Goal: Task Accomplishment & Management: Complete application form

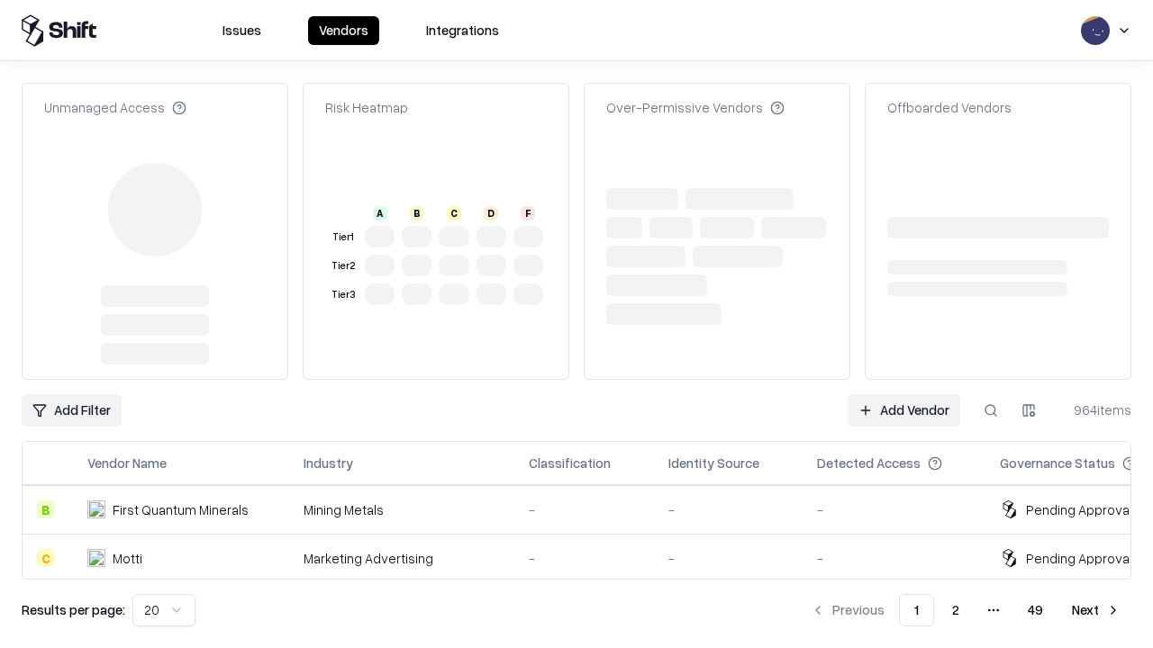
click at [903, 394] on link "Add Vendor" at bounding box center [903, 410] width 113 height 32
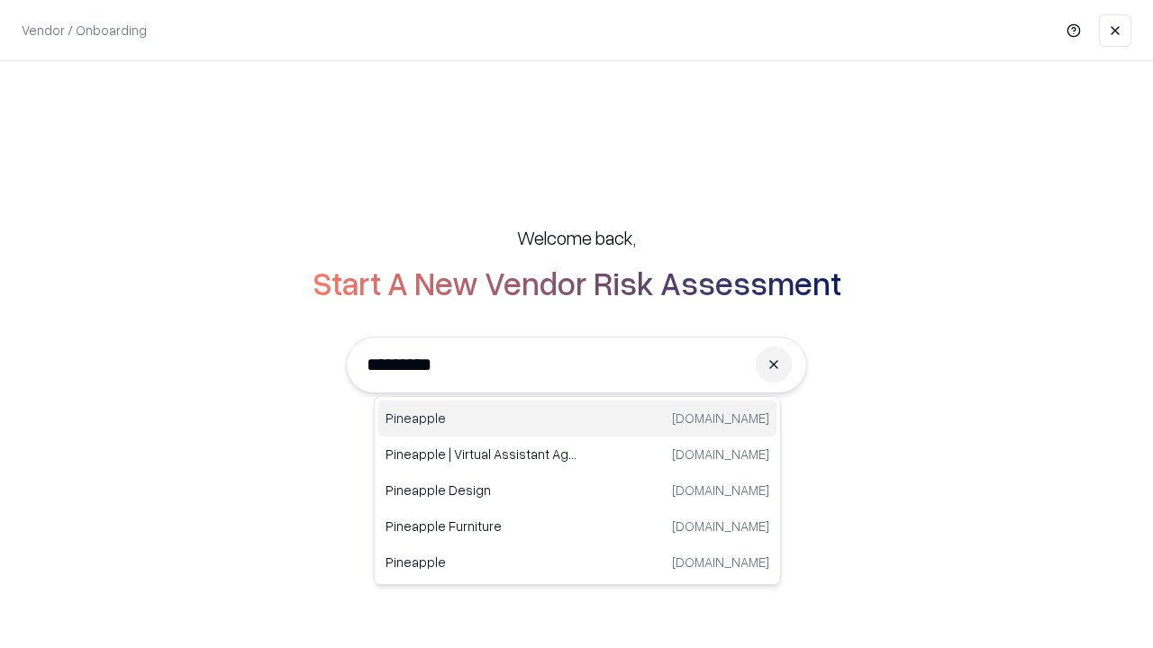
click at [577, 419] on div "Pineapple pineappleenergy.com" at bounding box center [577, 419] width 398 height 36
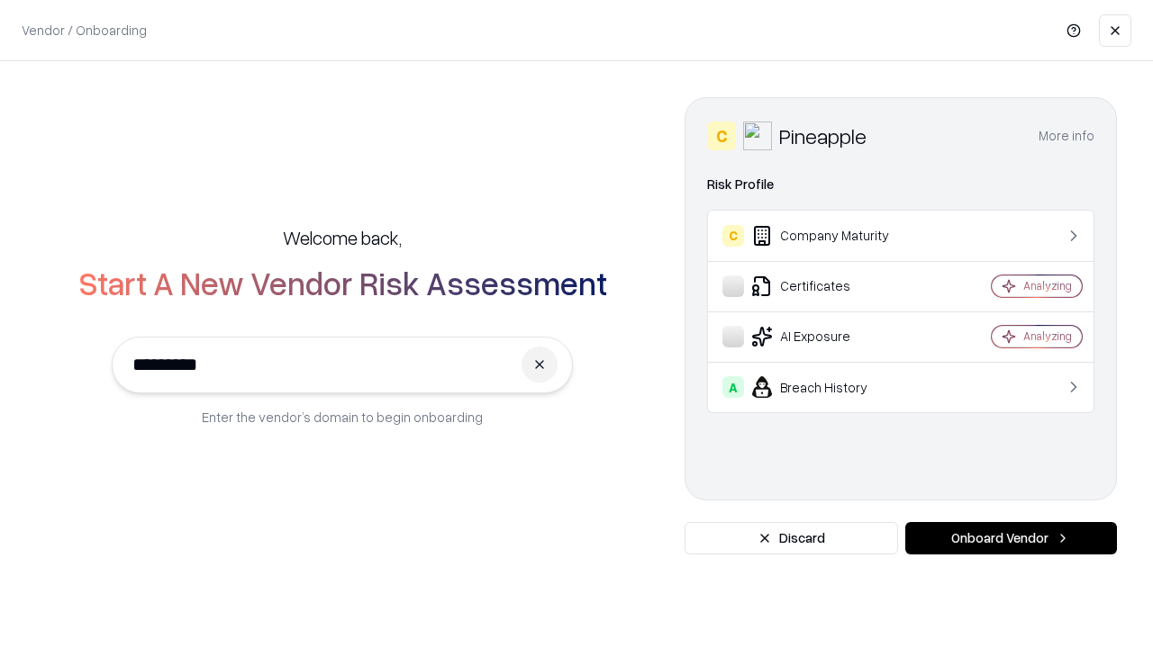
type input "*********"
click at [1010, 539] on button "Onboard Vendor" at bounding box center [1011, 538] width 212 height 32
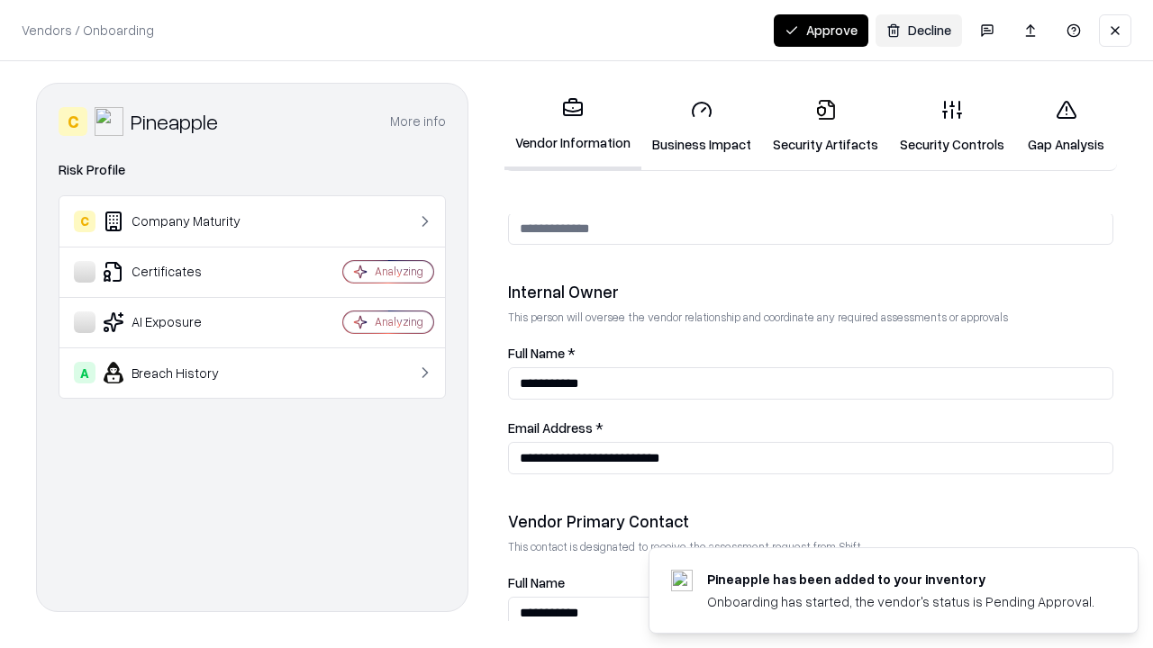
scroll to position [933, 0]
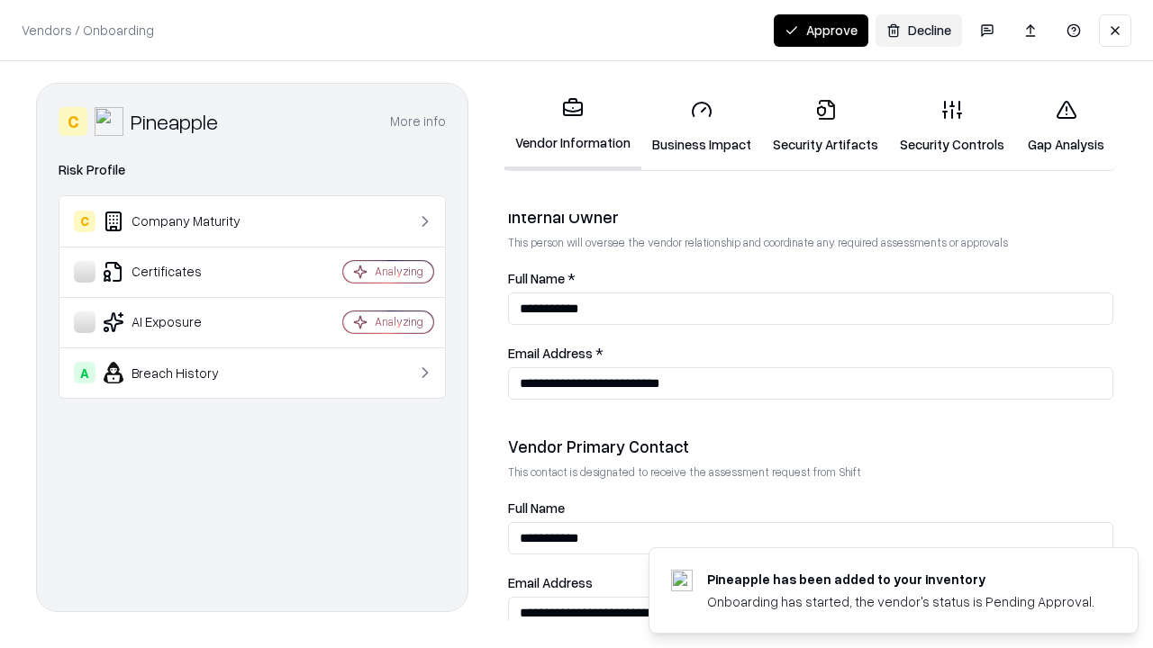
click at [702, 126] on link "Business Impact" at bounding box center [701, 127] width 121 height 84
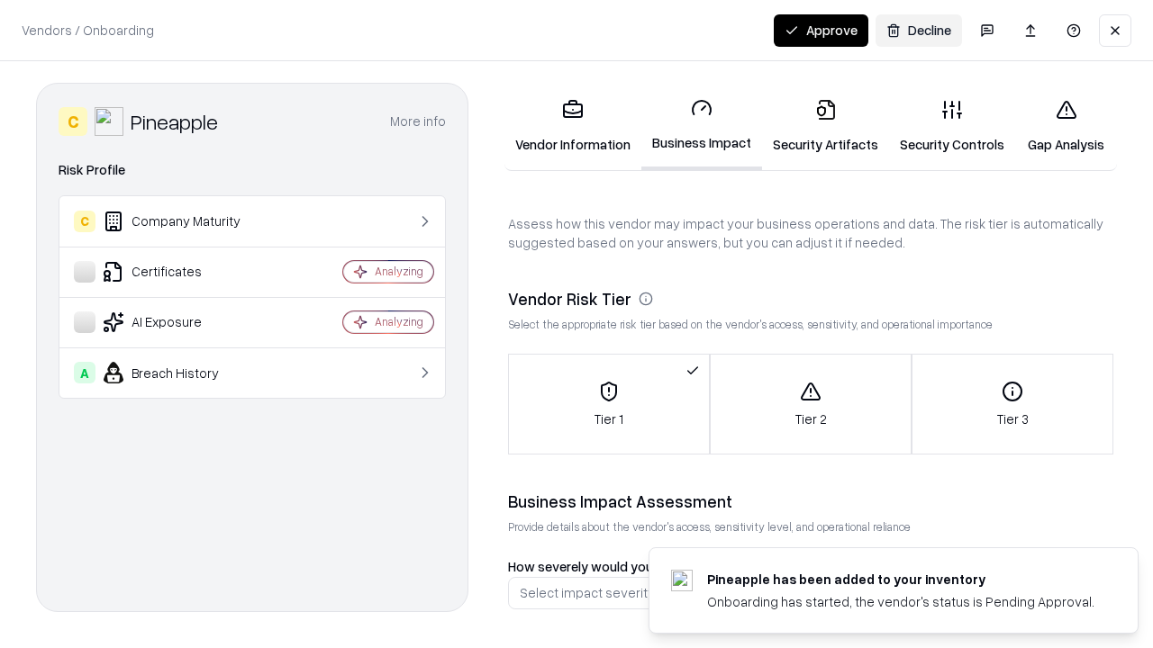
click at [825, 126] on link "Security Artifacts" at bounding box center [825, 127] width 127 height 84
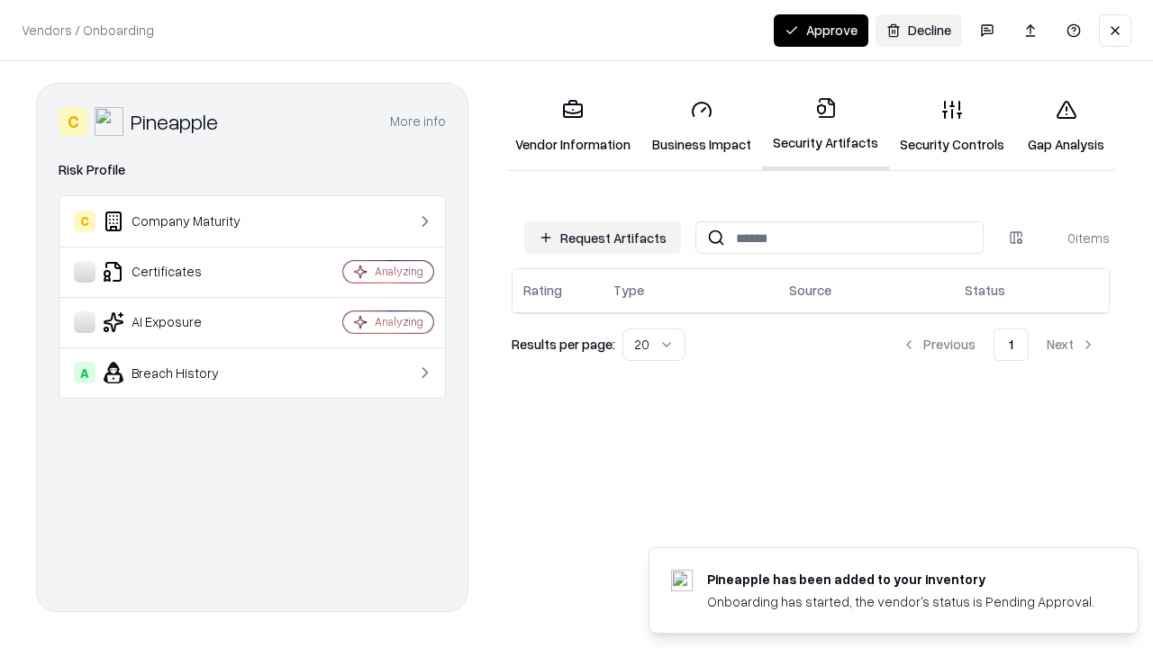
click at [603, 238] on button "Request Artifacts" at bounding box center [602, 238] width 157 height 32
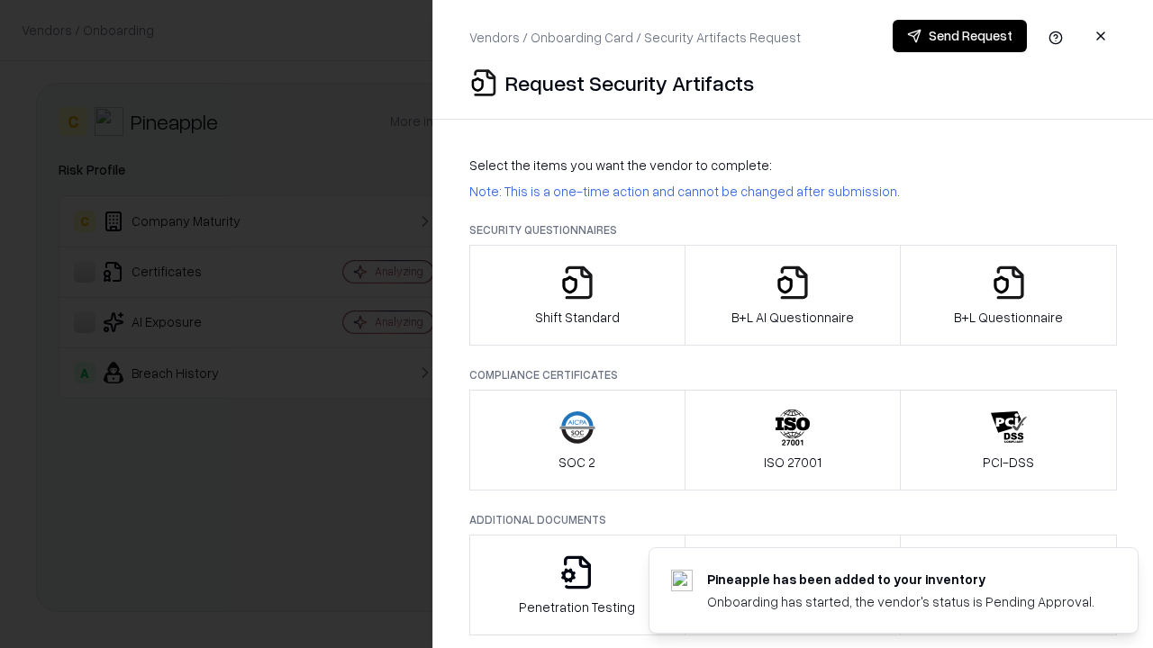
click at [576, 295] on icon "button" at bounding box center [577, 283] width 36 height 36
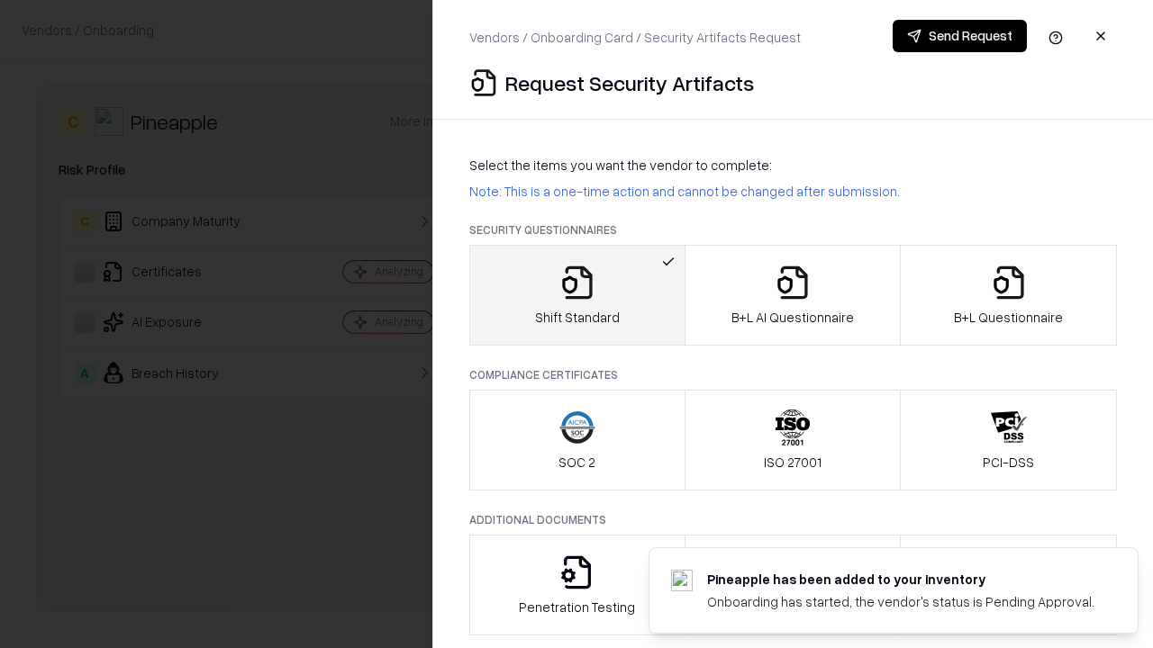
click at [959, 36] on button "Send Request" at bounding box center [959, 36] width 134 height 32
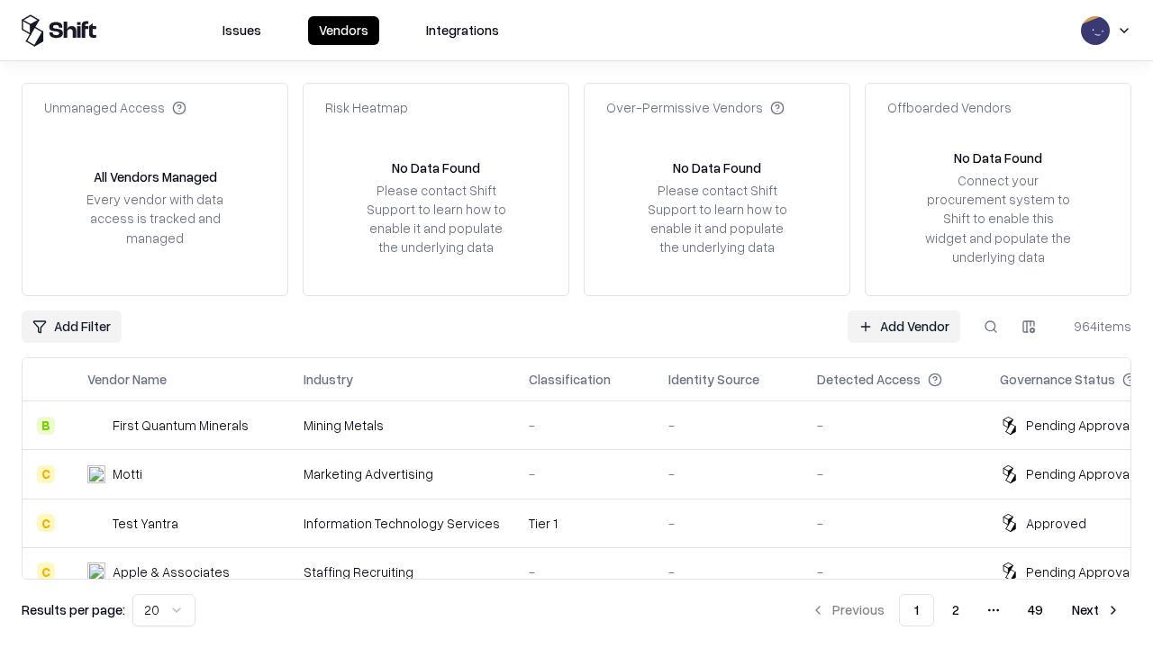
click at [991, 326] on button at bounding box center [990, 327] width 32 height 32
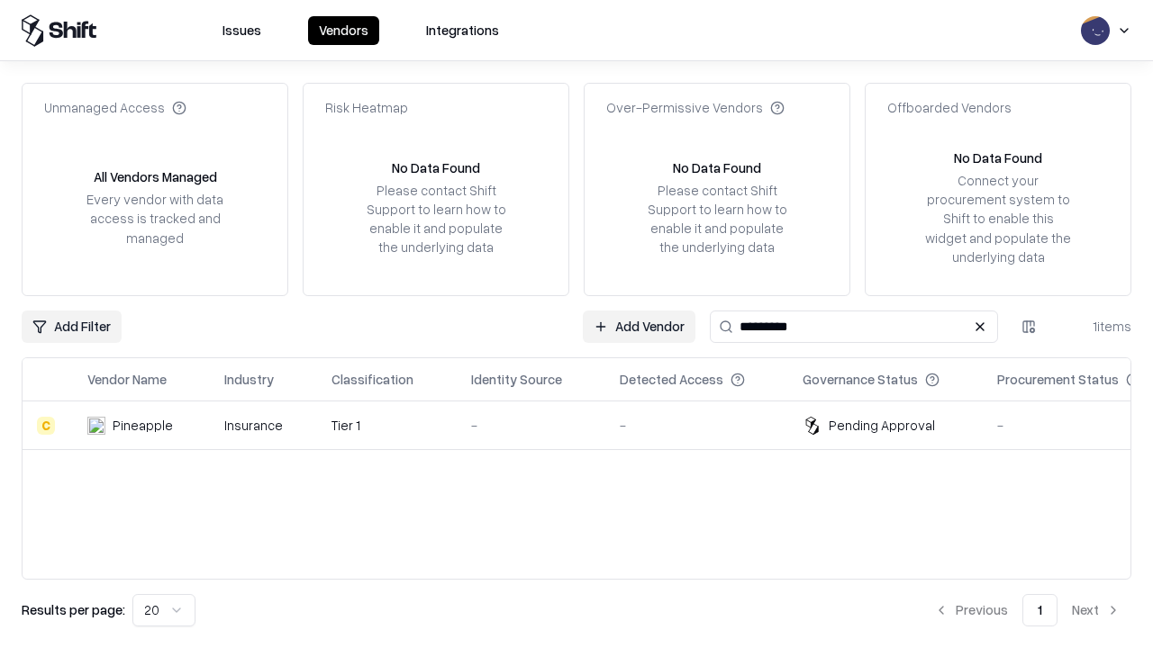
type input "*********"
click at [587, 425] on div "-" at bounding box center [531, 425] width 120 height 19
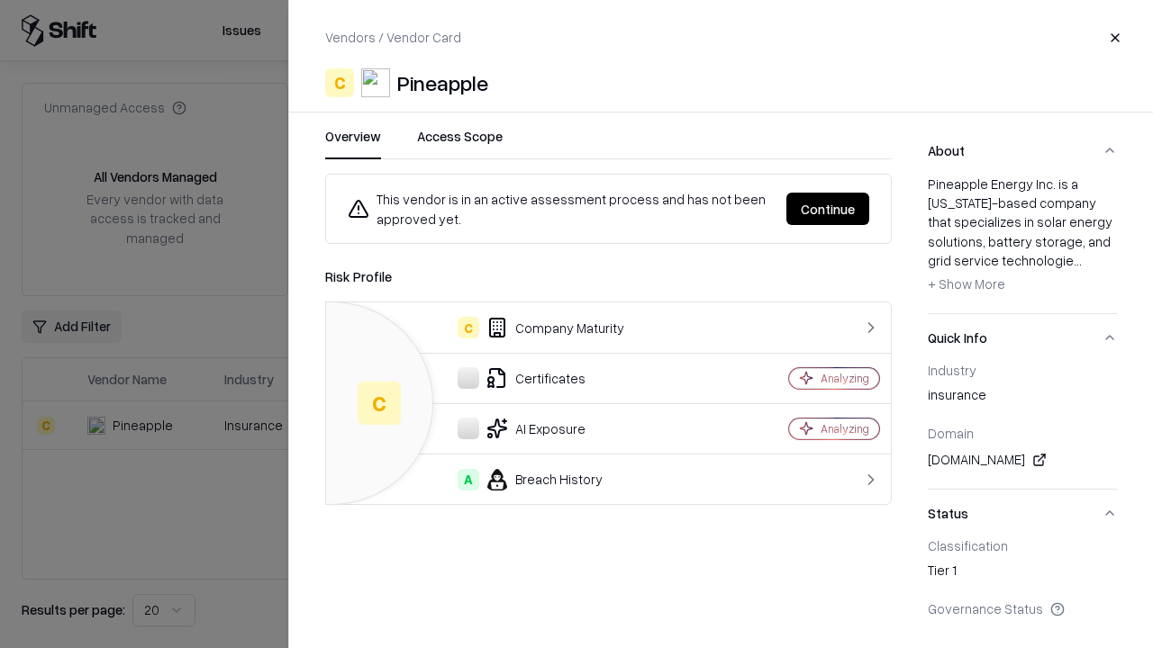
click at [828, 209] on button "Continue" at bounding box center [827, 209] width 83 height 32
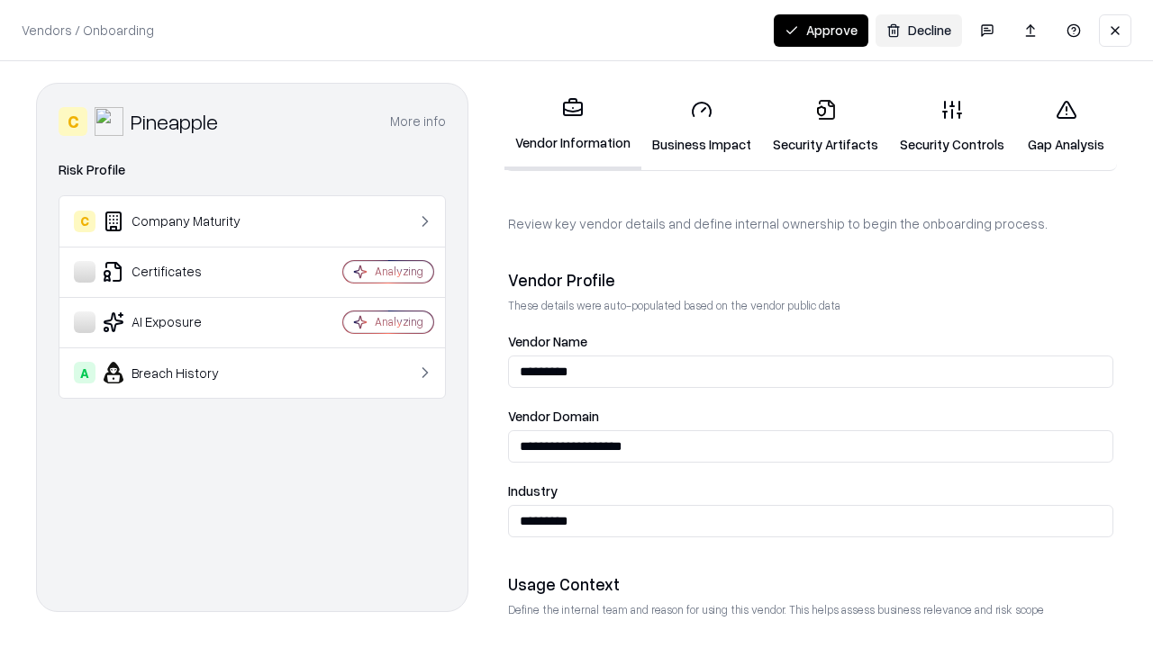
click at [825, 126] on link "Security Artifacts" at bounding box center [825, 127] width 127 height 84
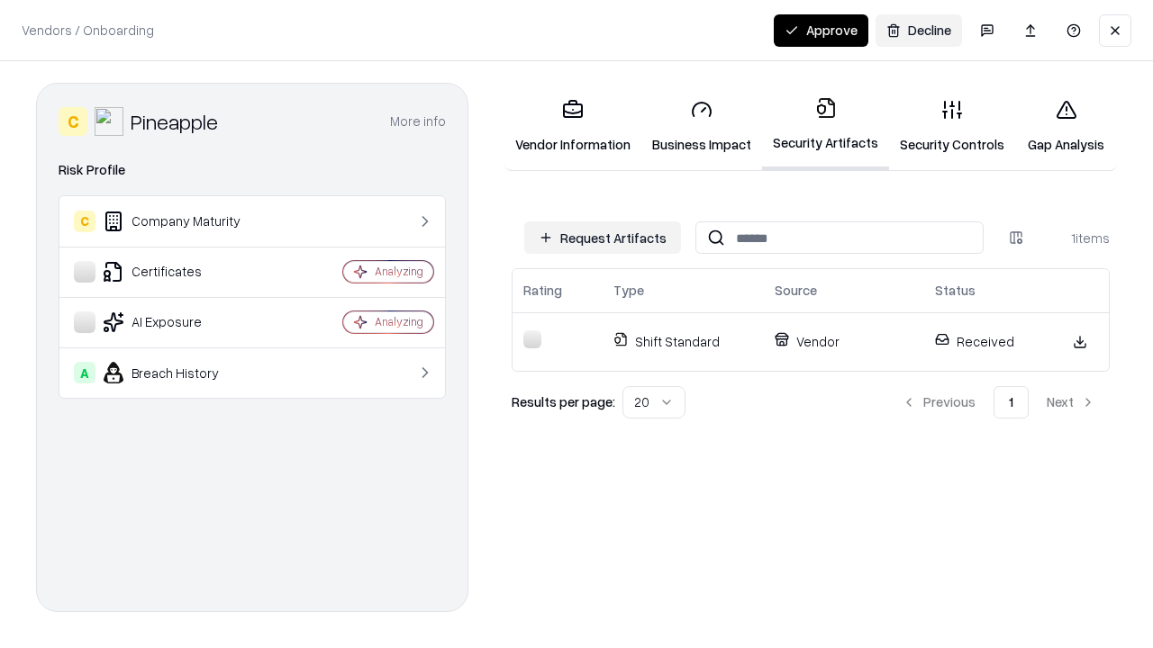
click at [952, 126] on link "Security Controls" at bounding box center [952, 127] width 126 height 84
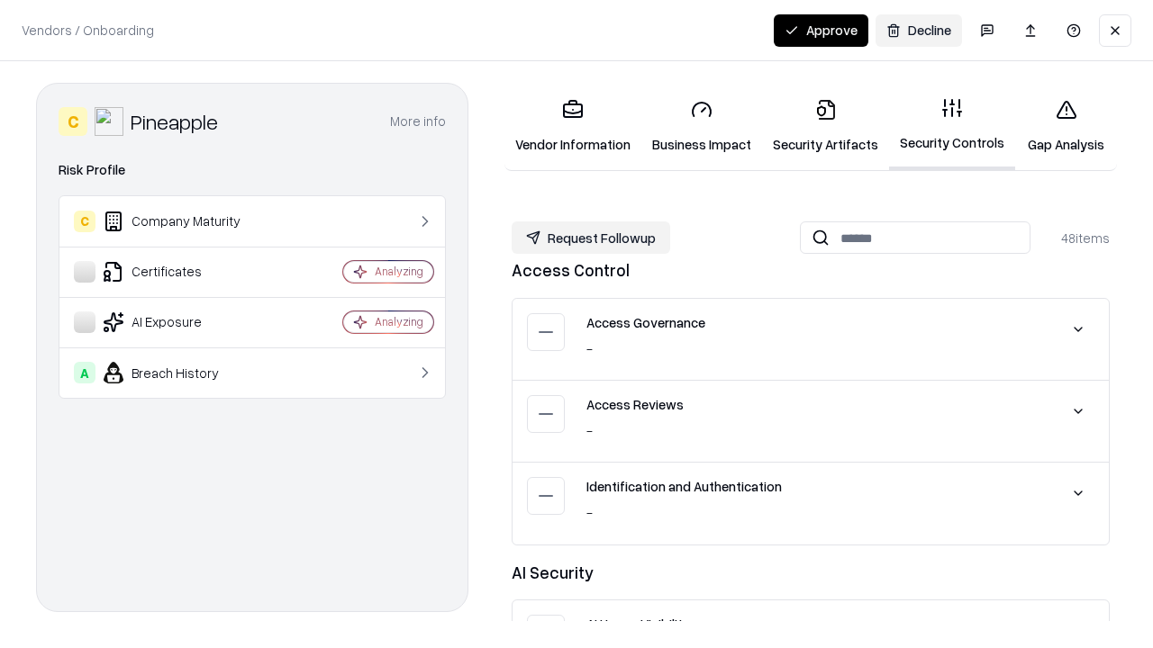
click at [591, 238] on button "Request Followup" at bounding box center [591, 238] width 159 height 32
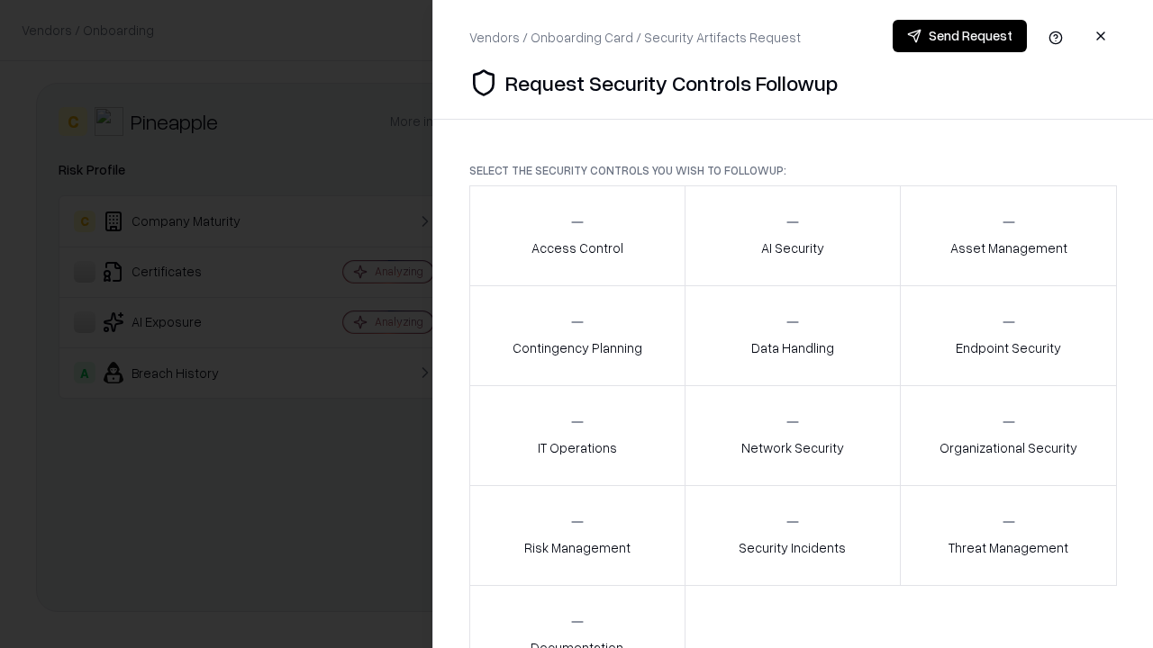
click at [576, 236] on div "Access Control" at bounding box center [577, 235] width 92 height 44
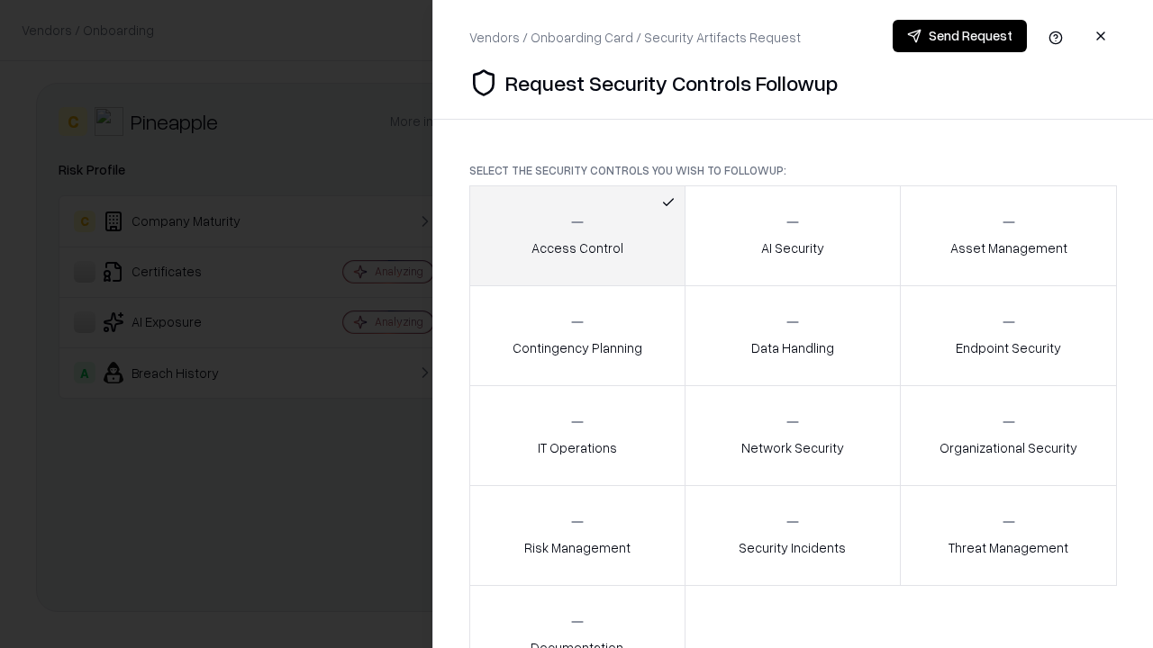
click at [959, 36] on button "Send Request" at bounding box center [959, 36] width 134 height 32
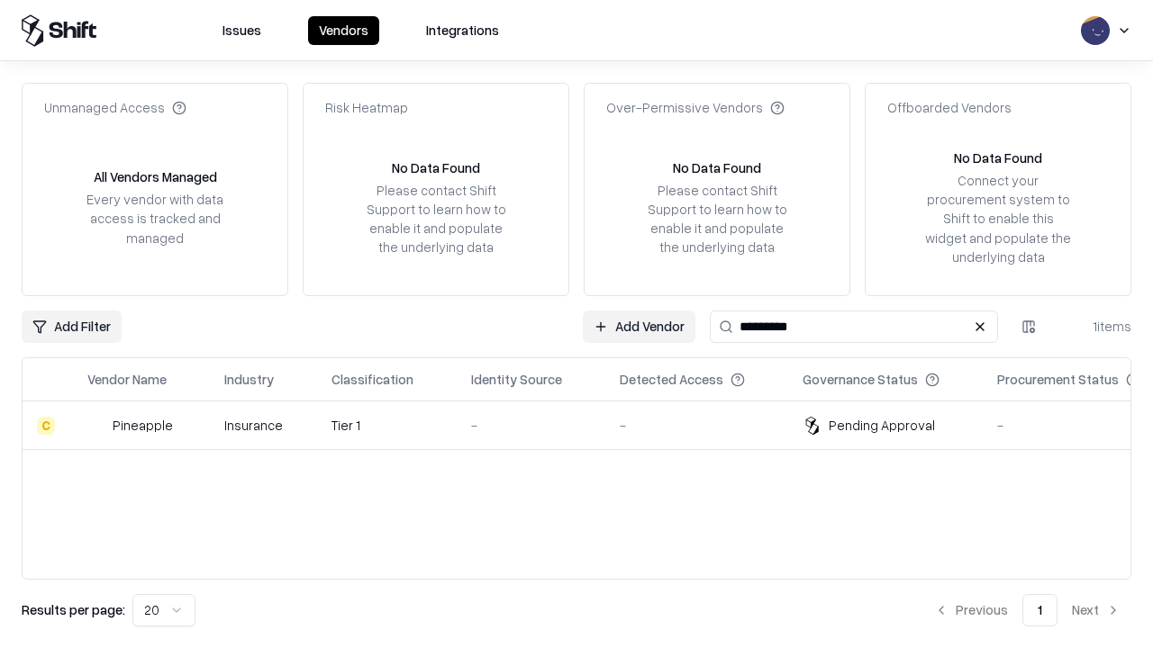
type input "*********"
click at [587, 425] on div "-" at bounding box center [531, 425] width 120 height 19
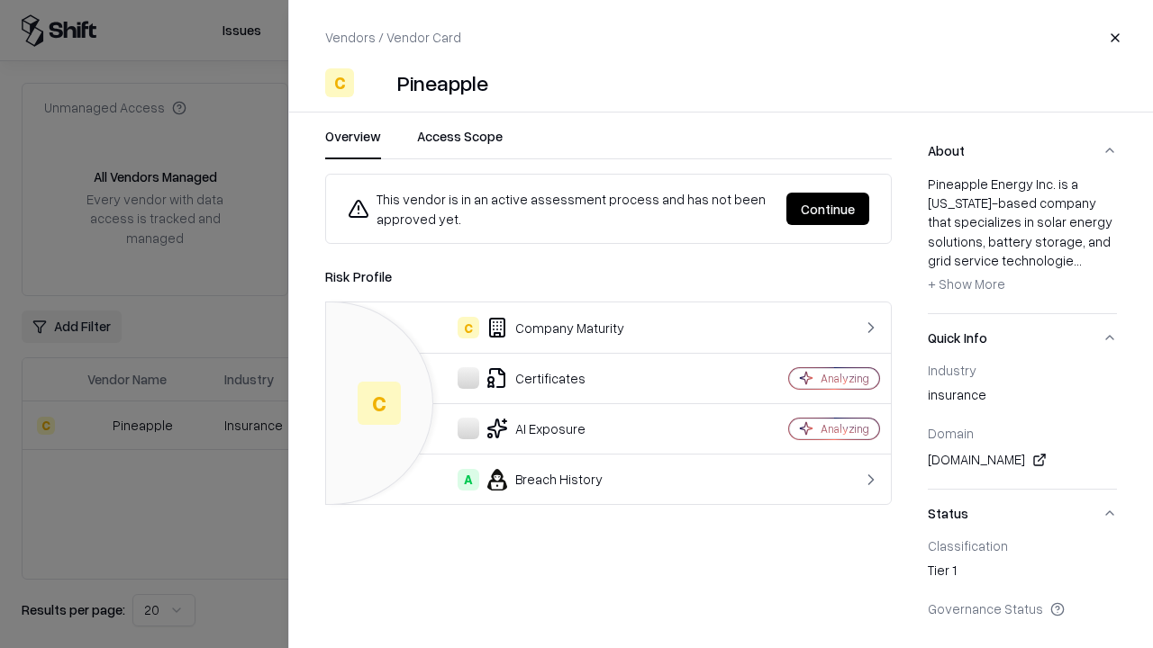
click at [828, 209] on button "Continue" at bounding box center [827, 209] width 83 height 32
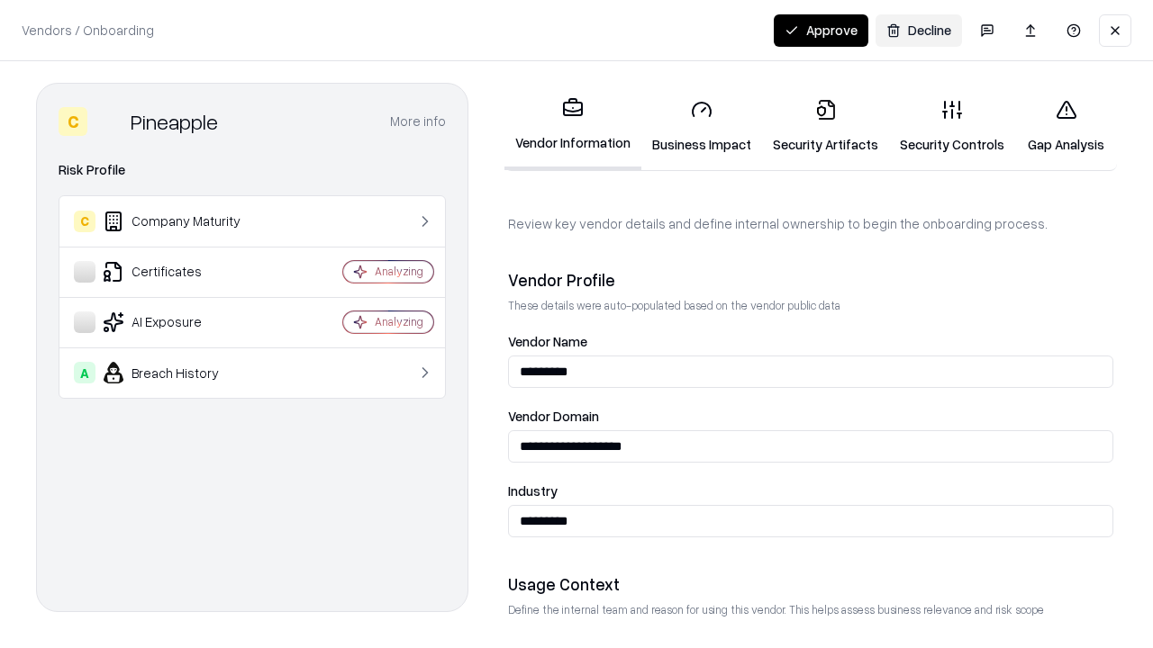
click at [820, 30] on button "Approve" at bounding box center [821, 30] width 95 height 32
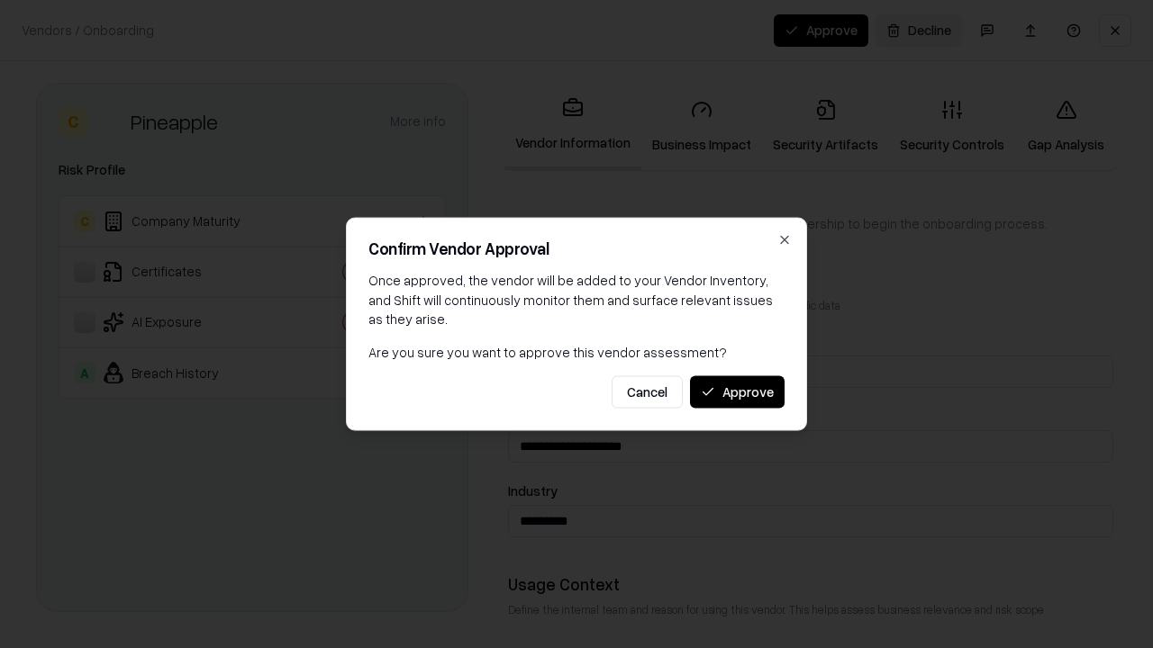
click at [737, 392] on button "Approve" at bounding box center [737, 392] width 95 height 32
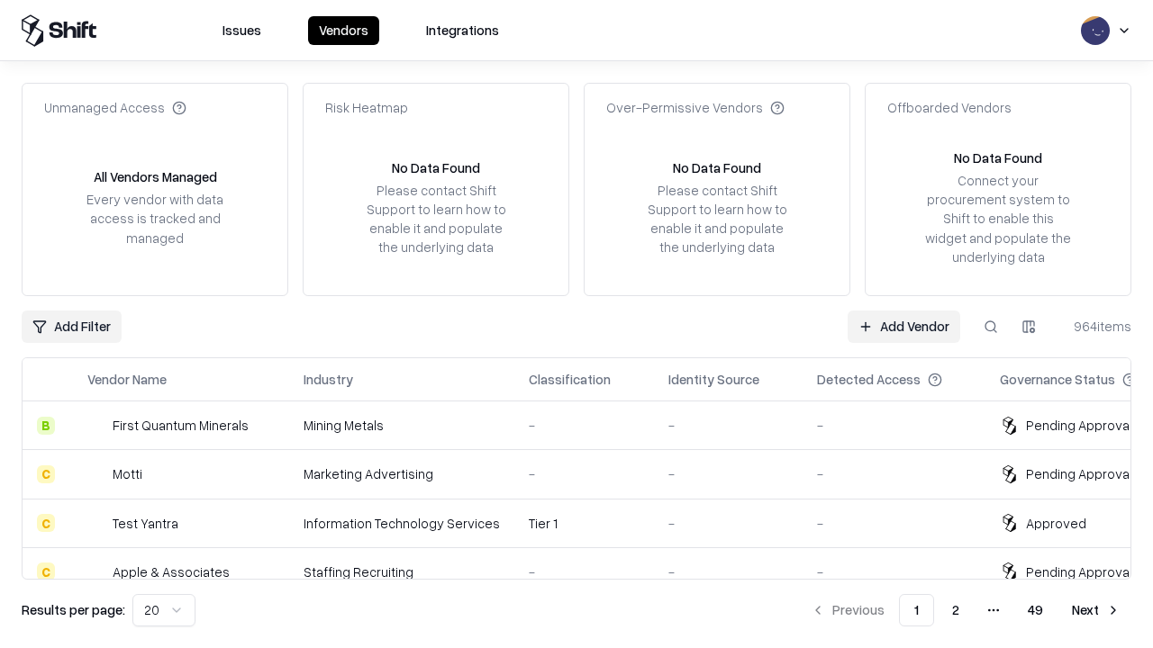
type input "*********"
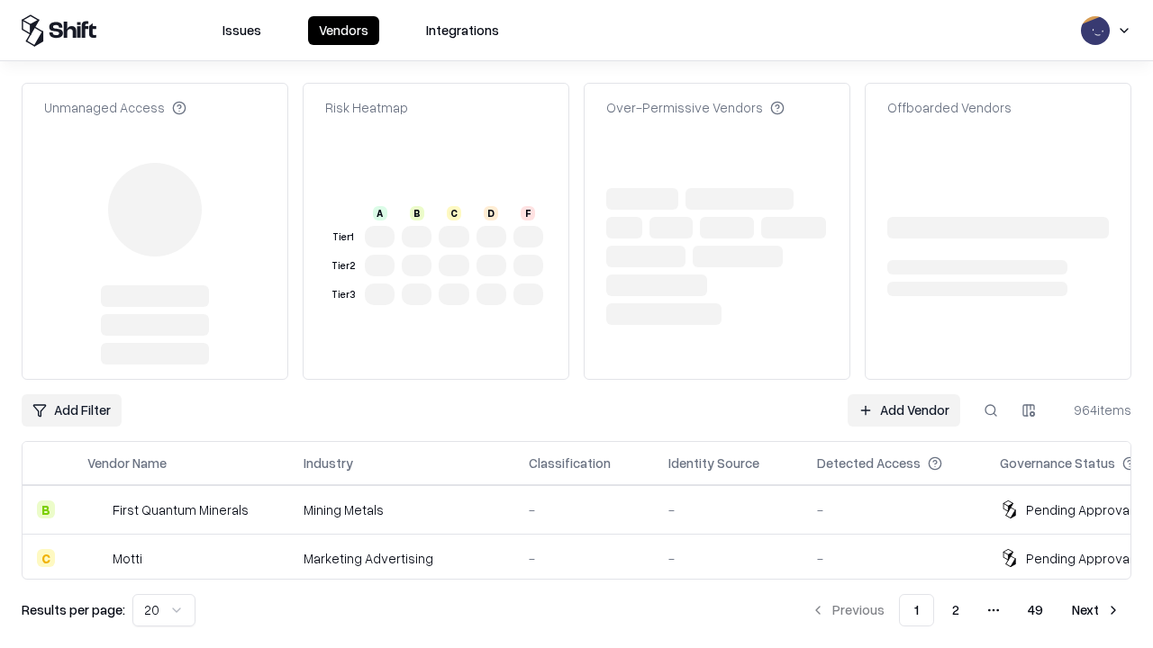
click at [903, 394] on link "Add Vendor" at bounding box center [903, 410] width 113 height 32
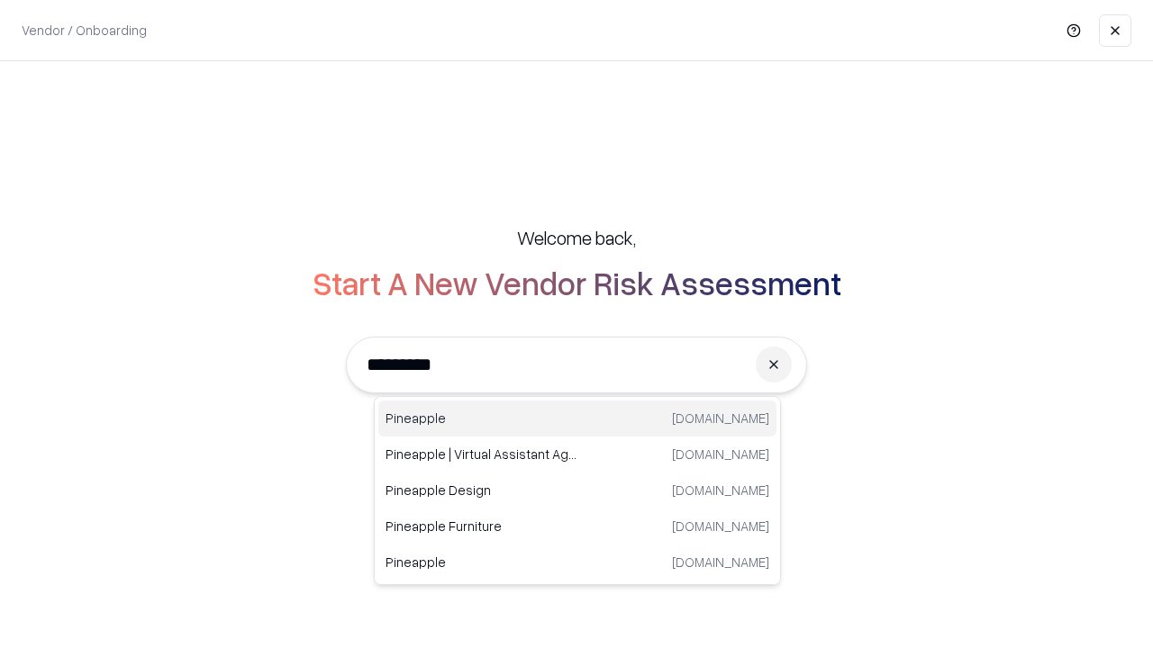
click at [577, 419] on div "Pineapple pineappleenergy.com" at bounding box center [577, 419] width 398 height 36
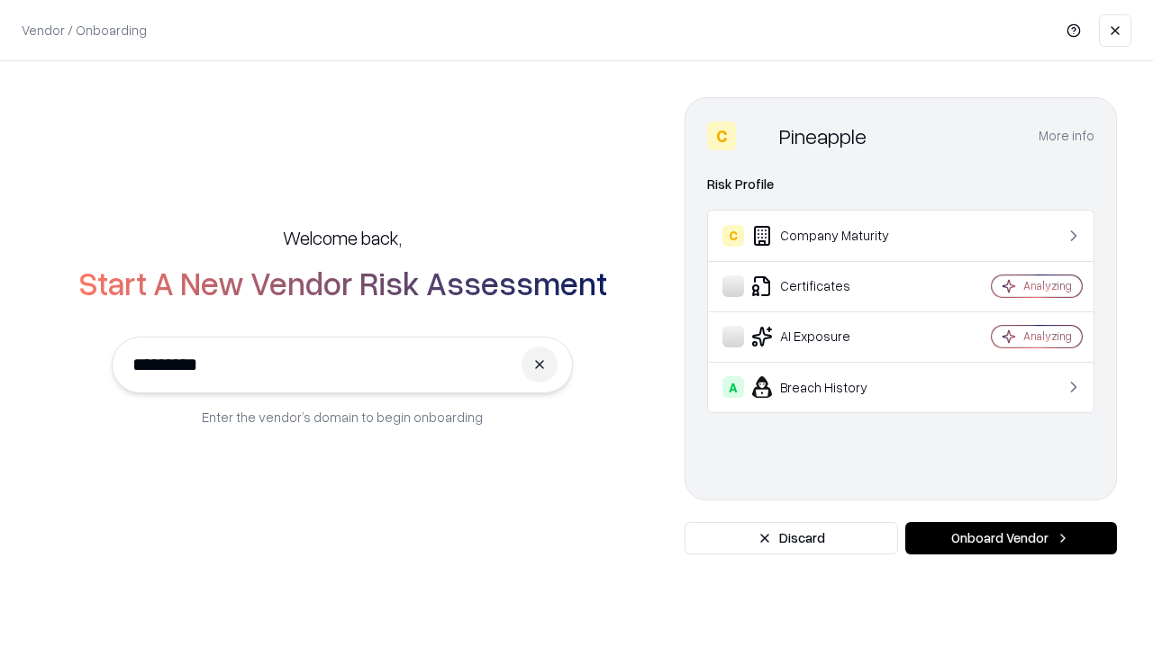
type input "*********"
click at [1010, 539] on button "Onboard Vendor" at bounding box center [1011, 538] width 212 height 32
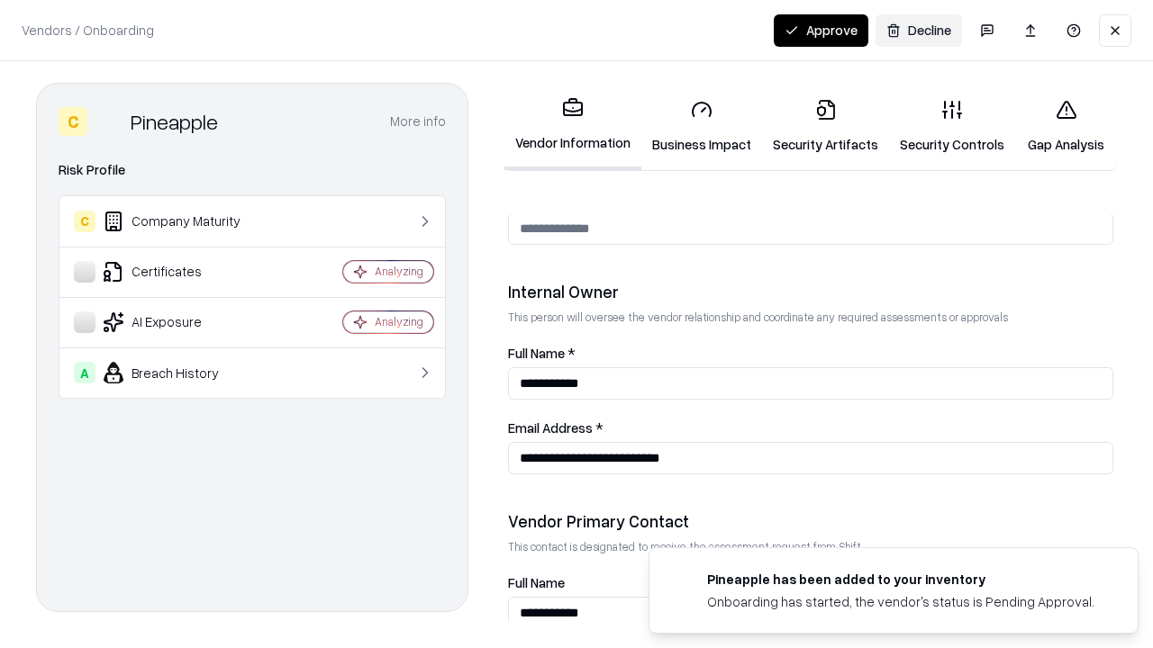
scroll to position [933, 0]
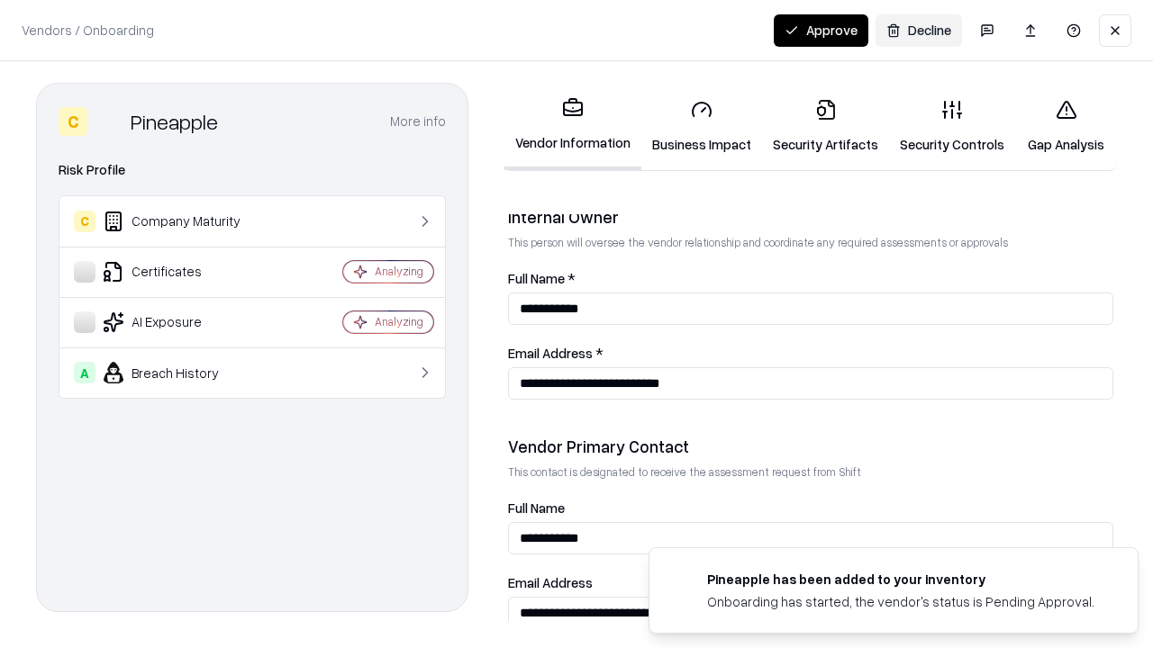
click at [820, 30] on button "Approve" at bounding box center [821, 30] width 95 height 32
